Goal: Find specific page/section: Find specific page/section

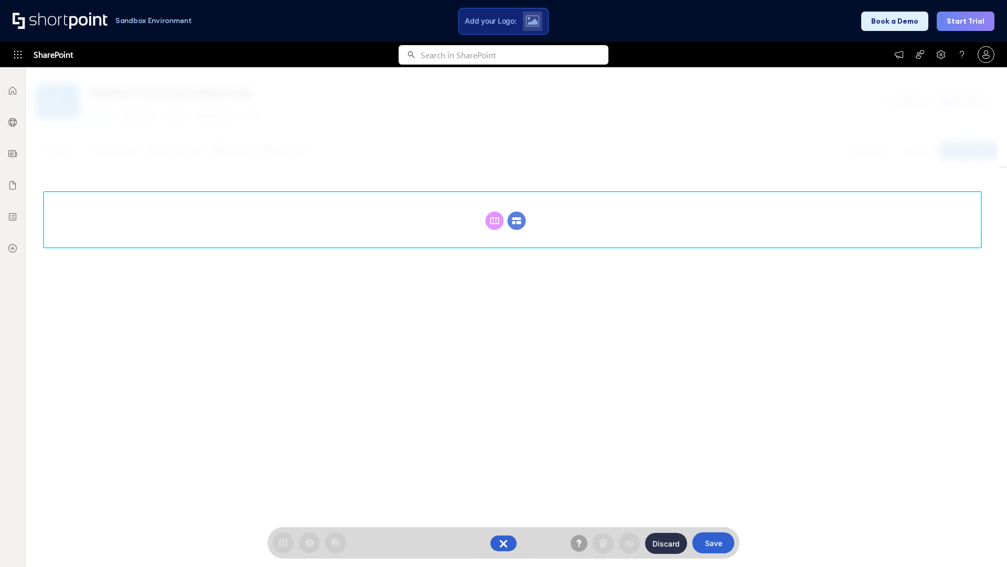
click at [517, 220] on circle at bounding box center [517, 220] width 18 height 18
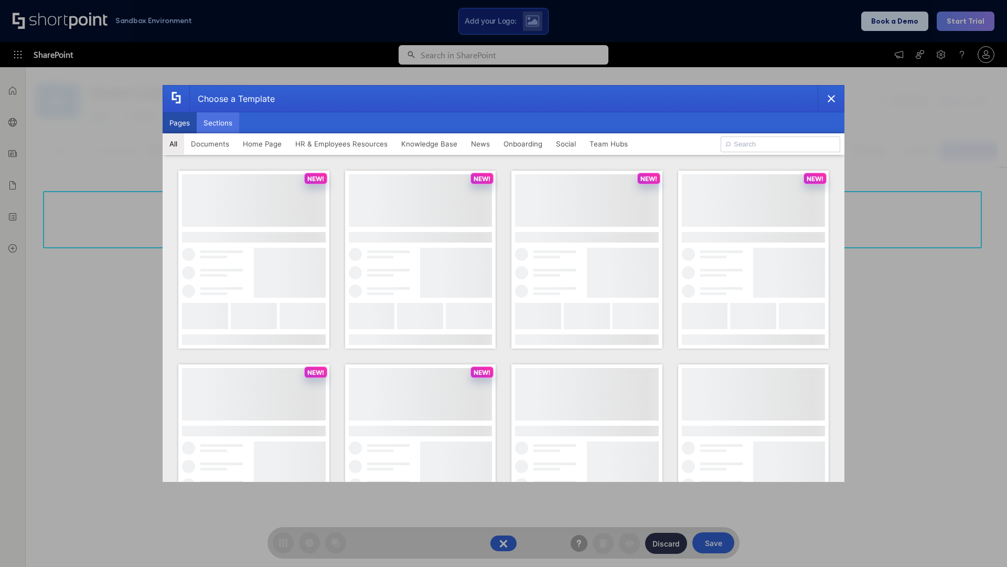
click at [218, 123] on button "Sections" at bounding box center [218, 122] width 42 height 21
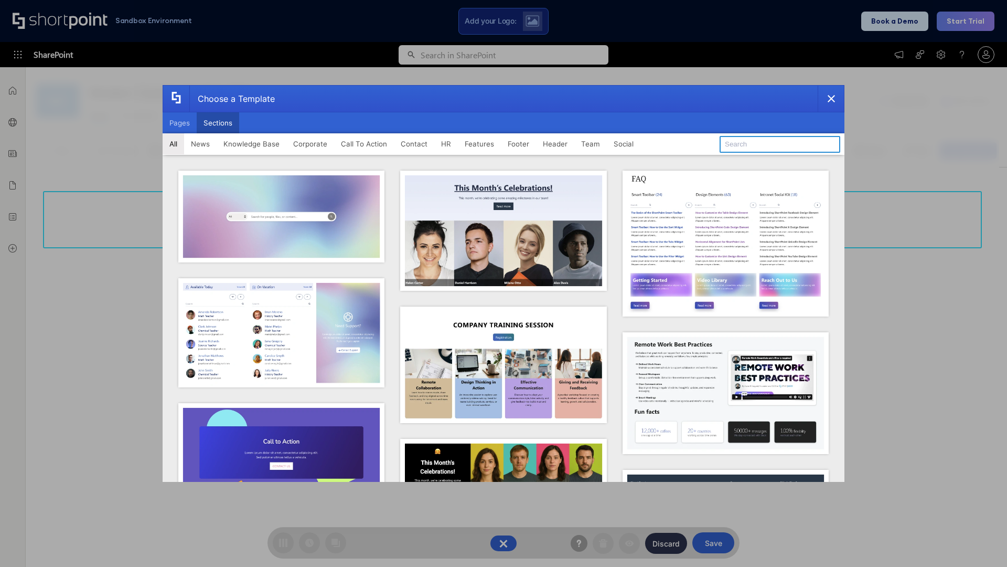
type input "Service Block 1"
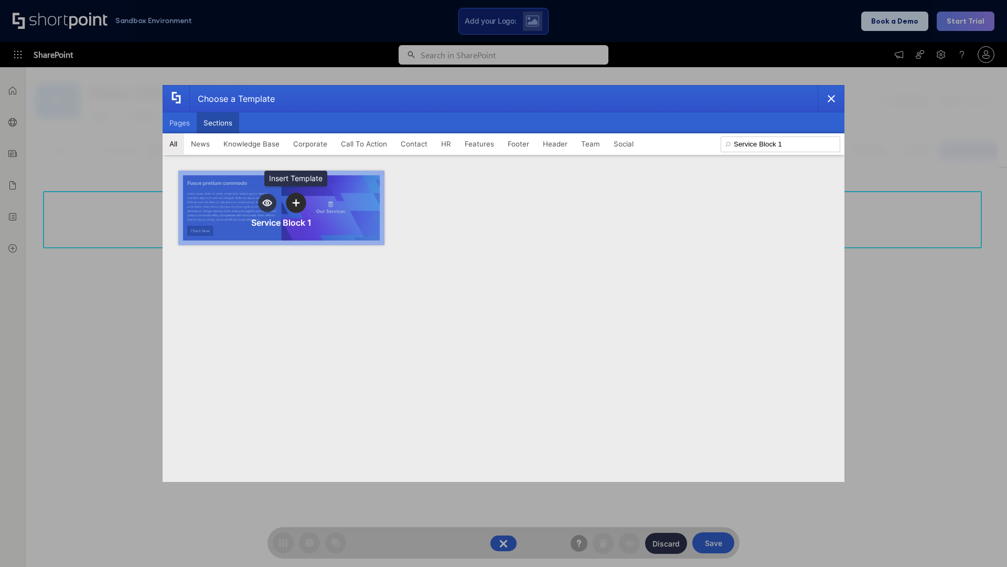
click at [296, 202] on icon "template selector" at bounding box center [295, 202] width 7 height 7
